Goal: Find specific page/section: Find specific page/section

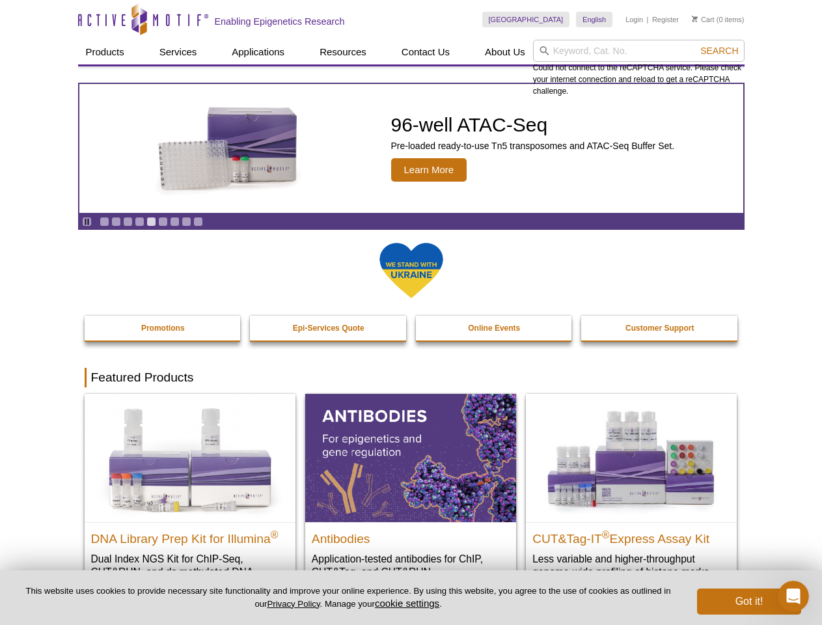
click at [638, 51] on input "search" at bounding box center [639, 51] width 212 height 22
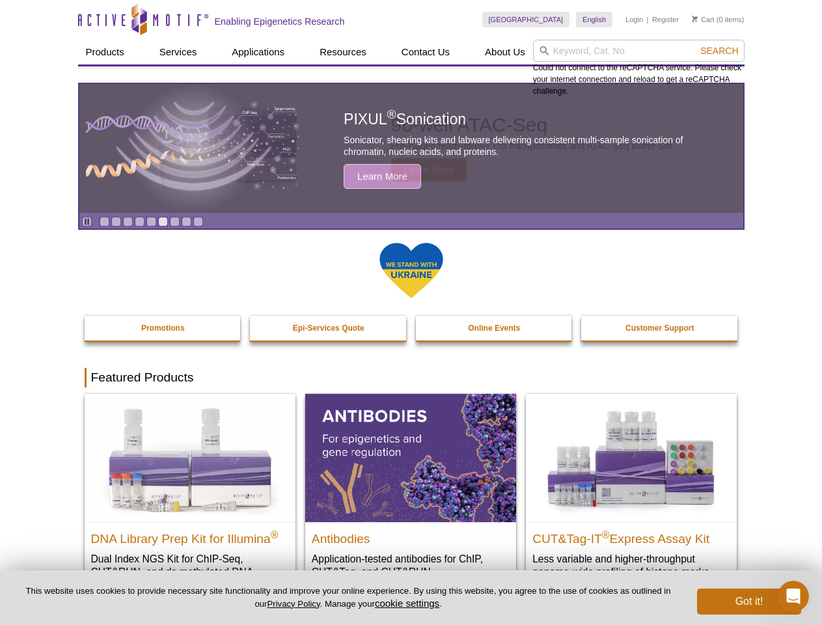
click at [719, 51] on span "Search" at bounding box center [719, 51] width 38 height 10
click at [87, 221] on icon "Pause" at bounding box center [87, 221] width 8 height 8
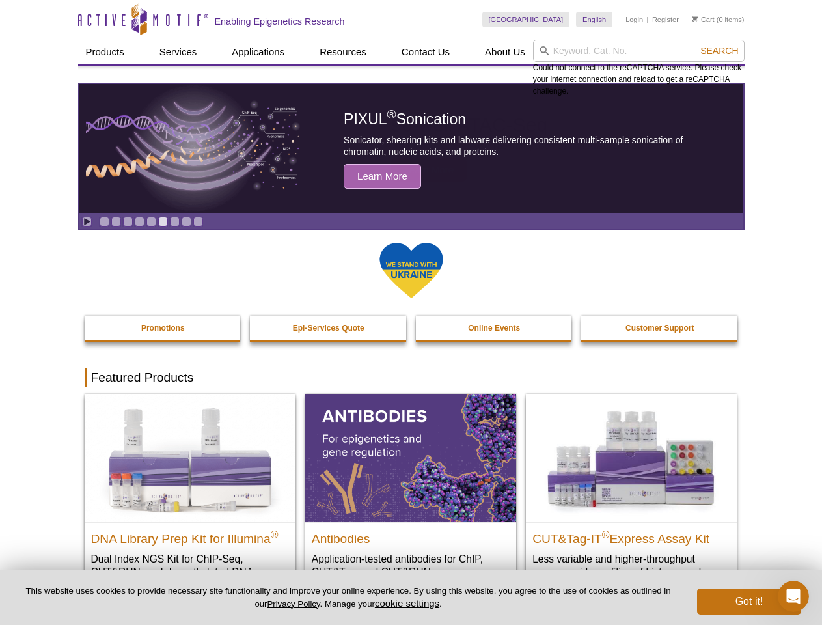
click at [104, 221] on link "Go to slide 1" at bounding box center [105, 222] width 10 height 10
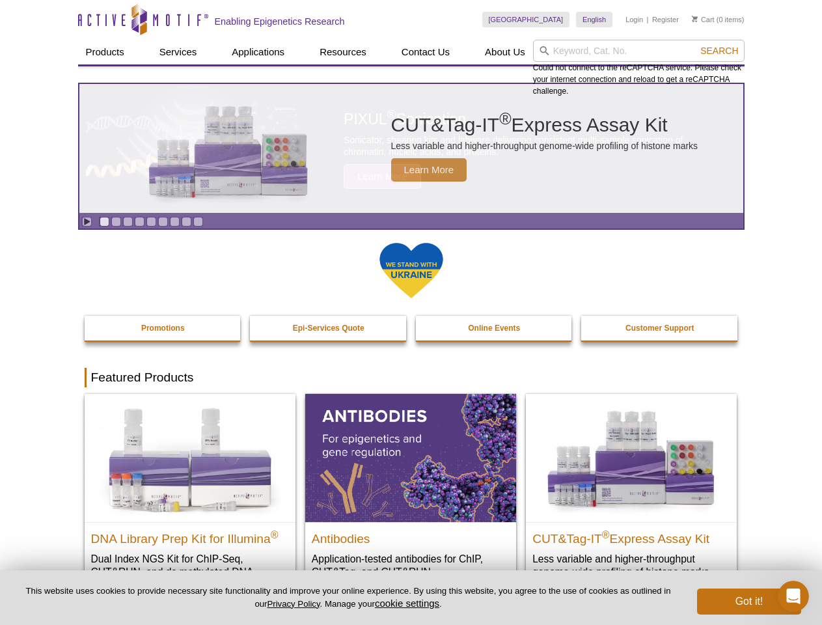
click at [116, 221] on link "Go to slide 2" at bounding box center [116, 222] width 10 height 10
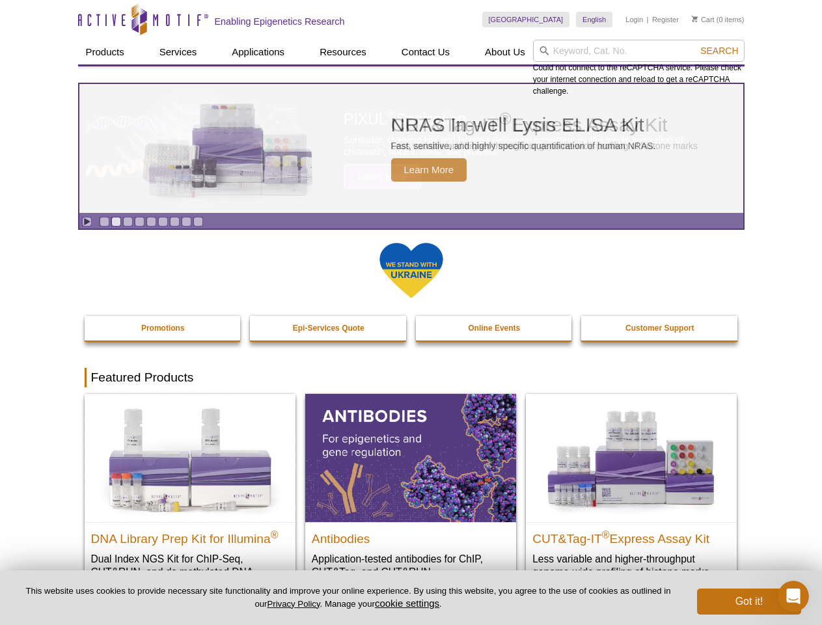
click at [128, 221] on link "Go to slide 3" at bounding box center [128, 222] width 10 height 10
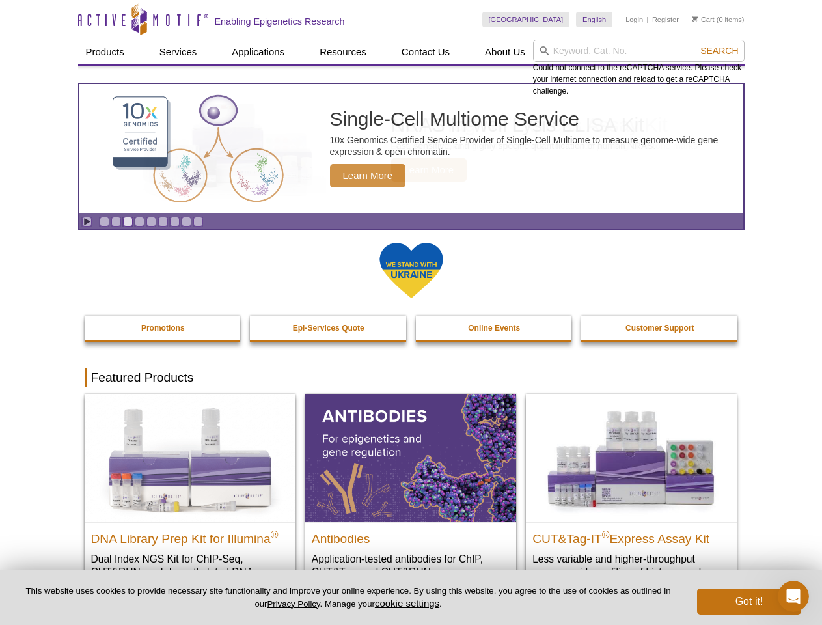
click at [139, 221] on link "Go to slide 4" at bounding box center [140, 222] width 10 height 10
click at [151, 221] on link "Go to slide 5" at bounding box center [151, 222] width 10 height 10
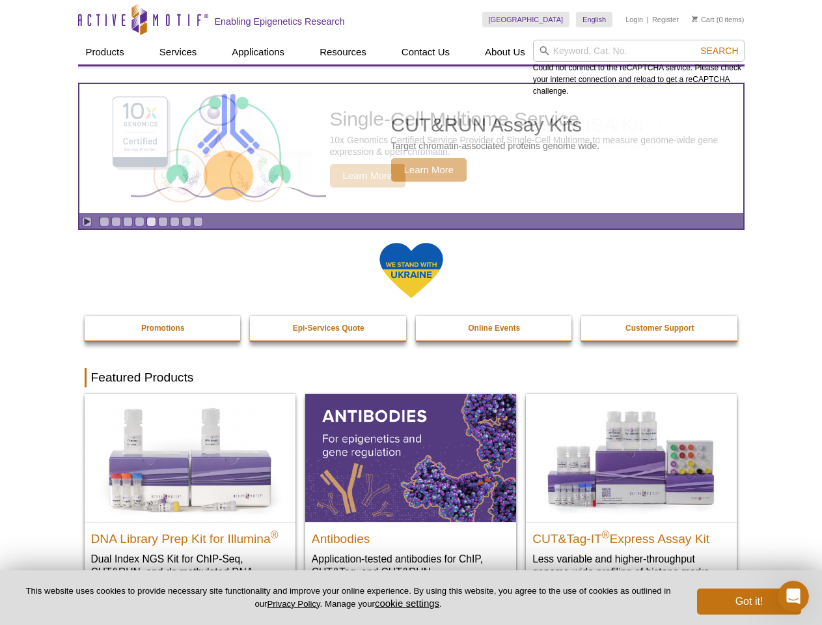
click at [163, 221] on link "Go to slide 6" at bounding box center [163, 222] width 10 height 10
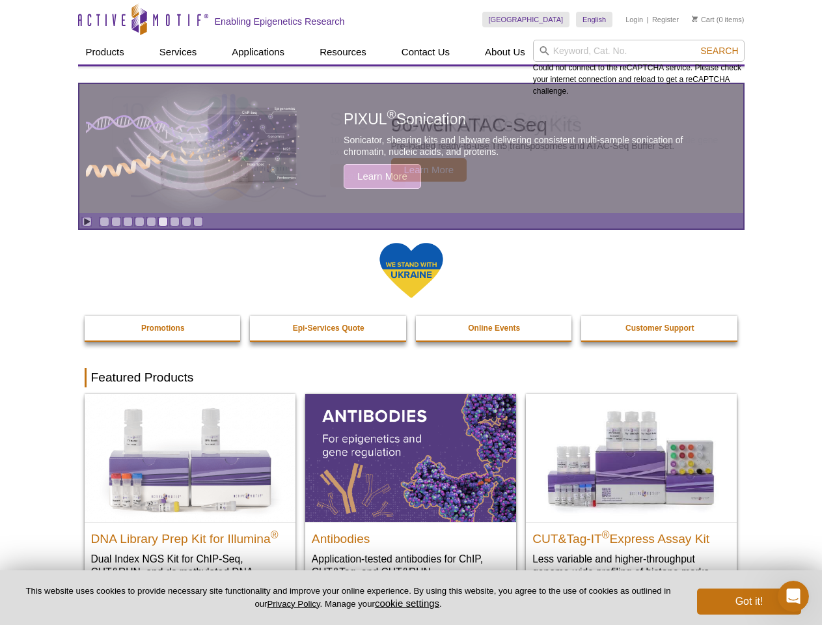
click at [174, 221] on link "Go to slide 7" at bounding box center [175, 222] width 10 height 10
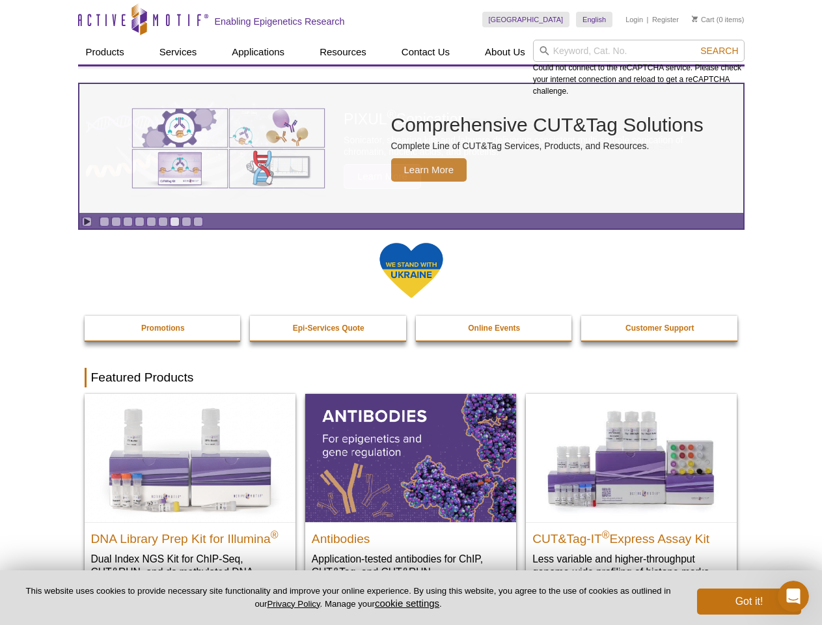
click at [719, 51] on span "Search" at bounding box center [719, 51] width 38 height 10
